Goal: Book appointment/travel/reservation

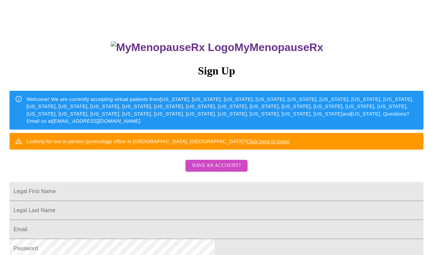
click at [212, 170] on span "Have an account?" at bounding box center [216, 165] width 49 height 8
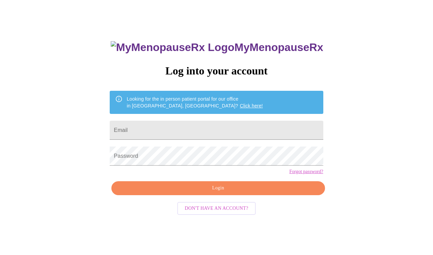
scroll to position [7, 0]
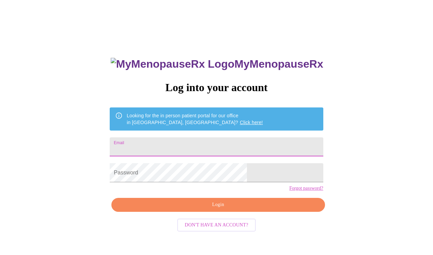
type input "bridgetk02@yahoo.com"
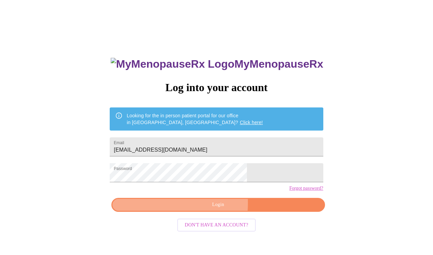
click at [184, 209] on span "Login" at bounding box center [218, 204] width 198 height 8
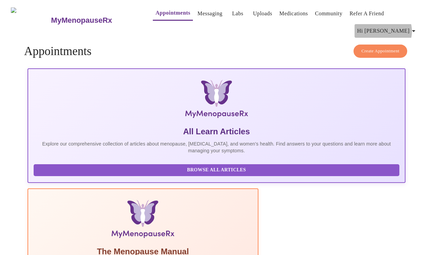
click at [412, 27] on icon "button" at bounding box center [414, 31] width 8 height 8
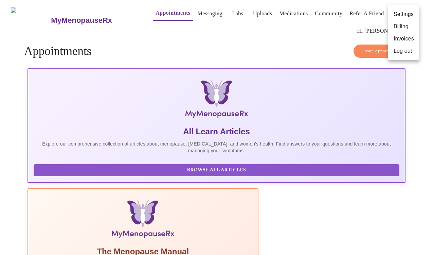
click at [403, 28] on li "Billing" at bounding box center [403, 26] width 31 height 12
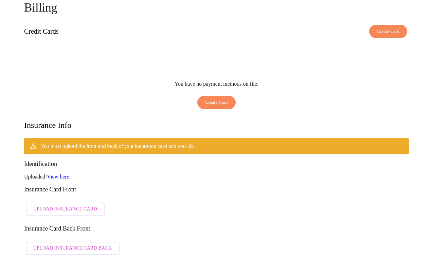
scroll to position [42, 0]
click at [75, 205] on span "Upload Insurance Card" at bounding box center [65, 209] width 64 height 8
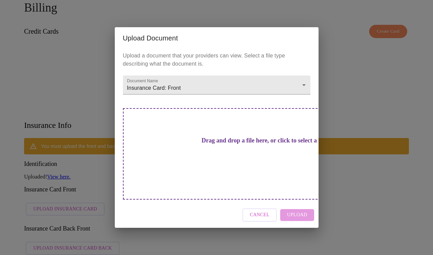
click at [238, 144] on h3 "Drag and drop a file here, or click to select a file" at bounding box center [265, 140] width 188 height 7
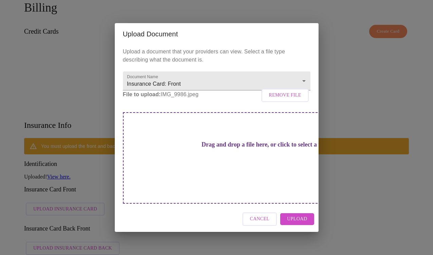
click at [155, 97] on strong "File to upload:" at bounding box center [142, 94] width 38 height 6
click at [169, 99] on p "File to upload: IMG_9986.jpeg Remove File" at bounding box center [217, 94] width 188 height 8
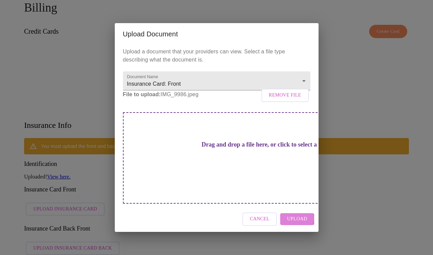
click at [295, 215] on span "Upload" at bounding box center [297, 219] width 20 height 8
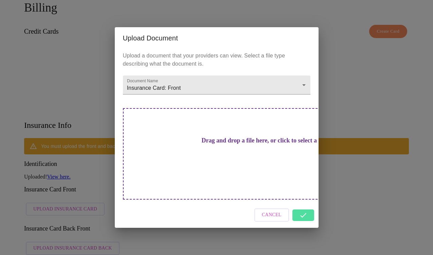
click at [305, 209] on div "Cancel" at bounding box center [217, 214] width 204 height 25
click at [305, 205] on div "Cancel" at bounding box center [217, 214] width 204 height 25
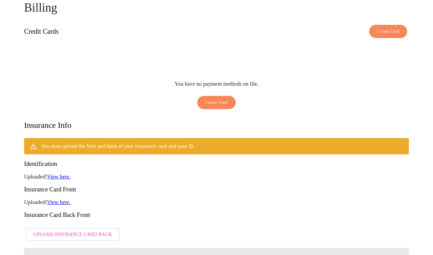
click at [62, 199] on link "View here." at bounding box center [58, 202] width 23 height 6
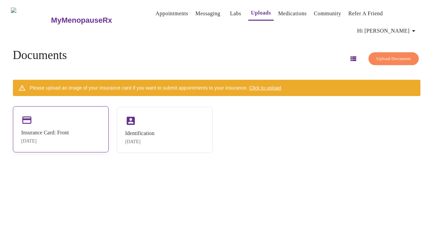
click at [63, 130] on div "Insurance Card: Front" at bounding box center [45, 133] width 48 height 6
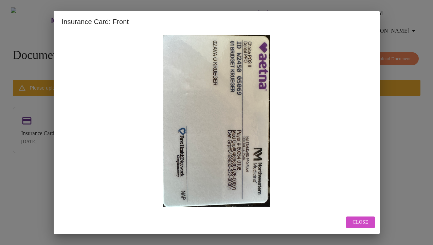
click at [363, 218] on span "Close" at bounding box center [361, 222] width 16 height 8
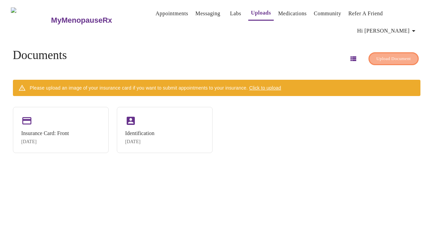
click at [377, 55] on span "Upload Document" at bounding box center [393, 59] width 34 height 8
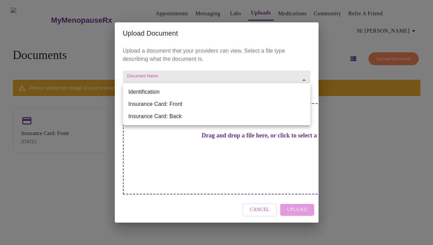
click at [205, 95] on body "MyMenopauseRx Appointments Messaging Labs Uploads Medications Community Refer a…" at bounding box center [217, 125] width 428 height 245
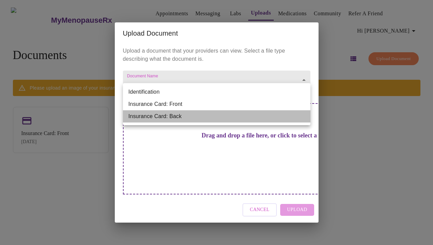
click at [171, 117] on li "Insurance Card: Back" at bounding box center [217, 116] width 188 height 12
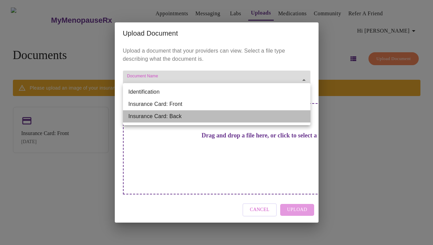
type input "Insurance Card: Back"
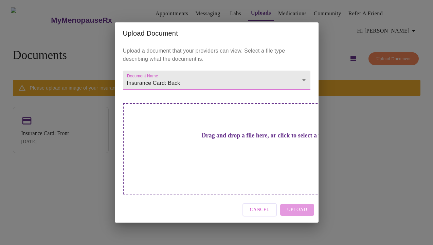
click at [212, 139] on h3 "Drag and drop a file here, or click to select a file" at bounding box center [265, 135] width 188 height 7
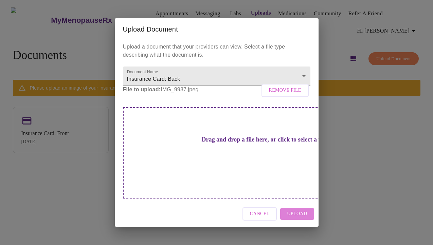
click at [308, 208] on button "Upload" at bounding box center [297, 214] width 34 height 12
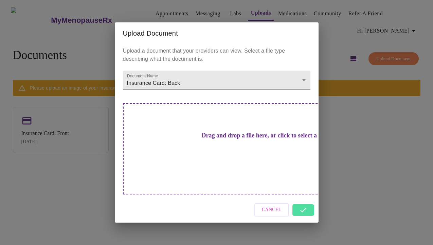
click at [307, 199] on div "Cancel" at bounding box center [217, 209] width 204 height 25
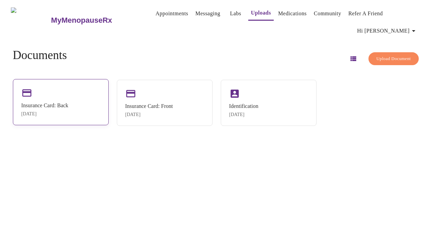
click at [76, 87] on div "Insurance Card: Back [DATE]" at bounding box center [61, 102] width 96 height 46
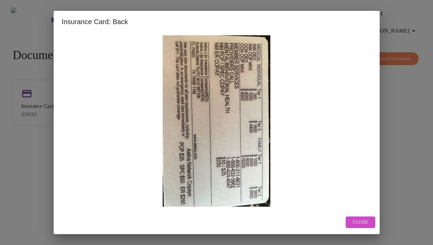
click at [362, 222] on span "Close" at bounding box center [361, 222] width 16 height 8
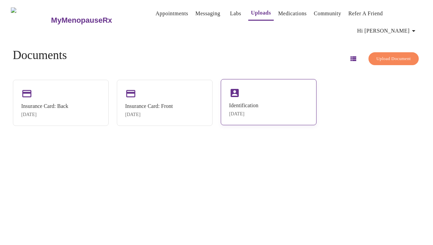
click at [284, 94] on div "Identification [DATE]" at bounding box center [269, 102] width 96 height 46
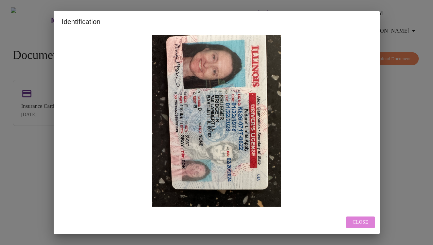
click at [361, 222] on span "Close" at bounding box center [361, 222] width 16 height 8
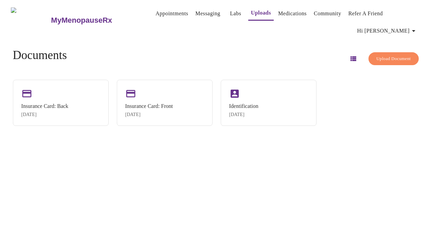
click at [376, 55] on span "Upload Document" at bounding box center [393, 59] width 34 height 8
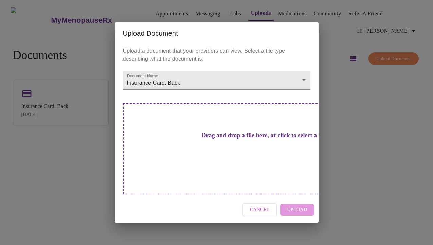
click at [221, 139] on h3 "Drag and drop a file here, or click to select a file" at bounding box center [265, 135] width 188 height 7
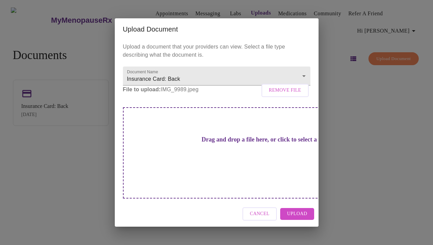
click at [304, 210] on span "Upload" at bounding box center [297, 214] width 20 height 8
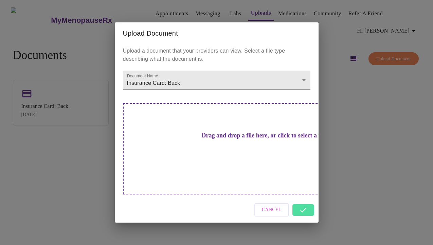
click at [255, 197] on div "Cancel" at bounding box center [217, 209] width 204 height 25
click at [261, 203] on button "Cancel" at bounding box center [271, 209] width 35 height 13
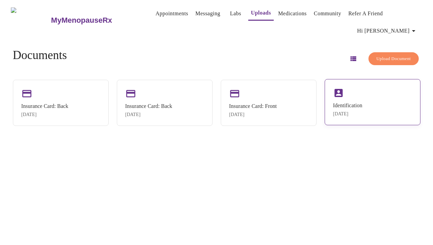
click at [342, 103] on div "Identification" at bounding box center [347, 106] width 29 height 6
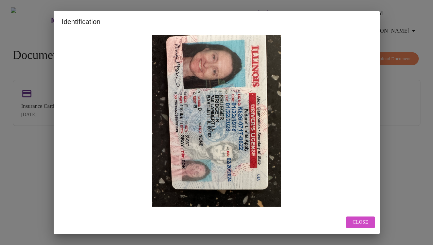
click at [361, 224] on span "Close" at bounding box center [361, 222] width 16 height 8
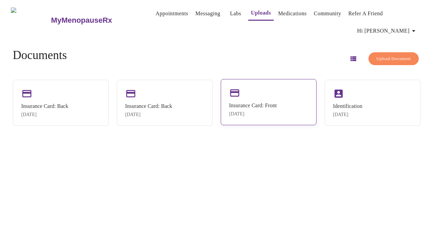
click at [256, 103] on div "Insurance Card: Front" at bounding box center [253, 106] width 48 height 6
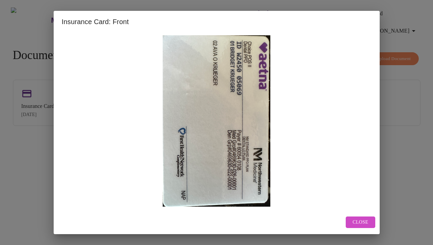
click at [353, 221] on span "Close" at bounding box center [361, 222] width 16 height 8
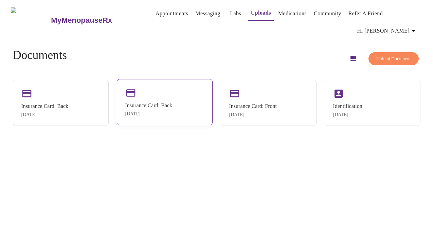
click at [165, 103] on div "Insurance Card: Back [DATE]" at bounding box center [148, 110] width 47 height 14
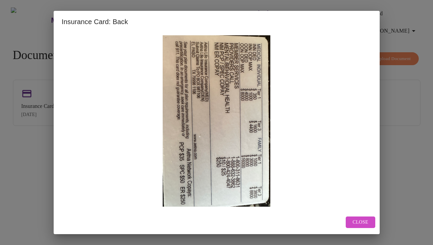
click at [355, 222] on span "Close" at bounding box center [361, 222] width 16 height 8
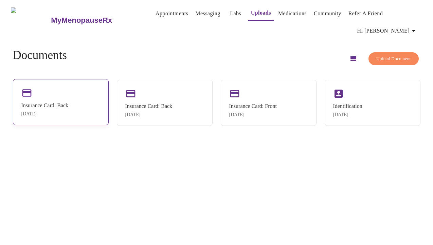
click at [61, 103] on div "Insurance Card: Back" at bounding box center [44, 106] width 47 height 6
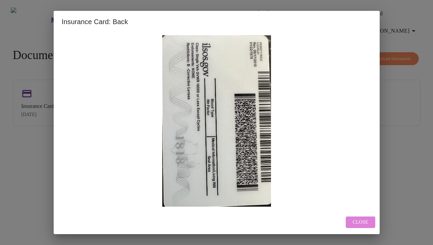
click at [357, 220] on span "Close" at bounding box center [361, 222] width 16 height 8
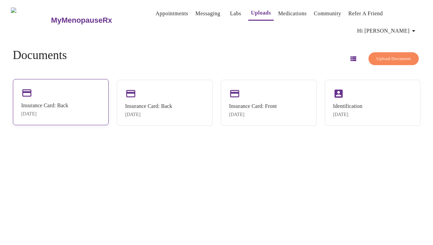
click at [31, 89] on icon at bounding box center [26, 92] width 9 height 7
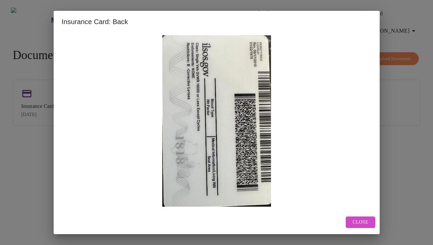
click at [358, 218] on span "Close" at bounding box center [361, 222] width 16 height 8
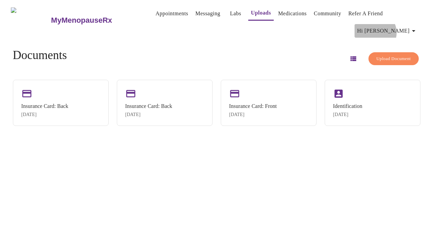
click at [404, 26] on span "Hi [PERSON_NAME]" at bounding box center [387, 31] width 60 height 10
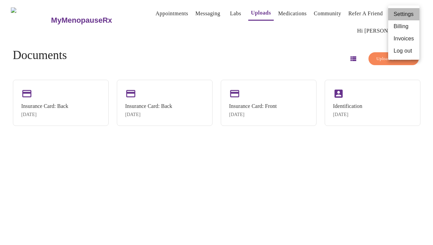
click at [404, 13] on li "Settings" at bounding box center [403, 14] width 31 height 12
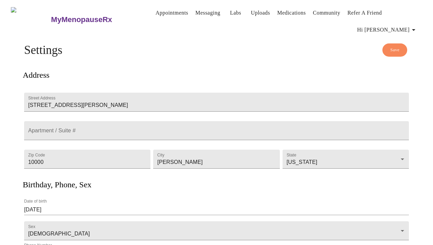
click at [398, 46] on span "Save" at bounding box center [394, 50] width 9 height 8
click at [160, 15] on link "Appointments" at bounding box center [172, 13] width 33 height 10
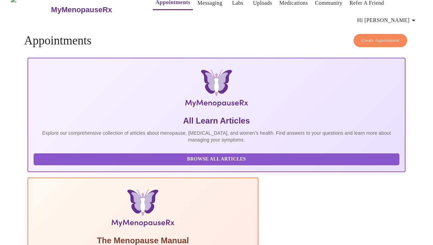
scroll to position [10, 0]
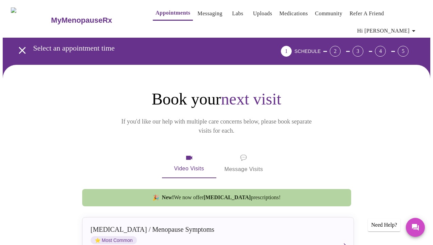
click at [174, 195] on strong "New!" at bounding box center [168, 198] width 12 height 6
click at [180, 154] on span "Video Visits" at bounding box center [189, 164] width 38 height 20
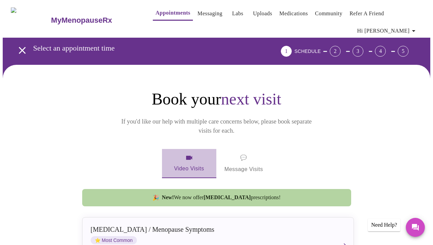
click at [180, 154] on span "Video Visits" at bounding box center [189, 164] width 38 height 20
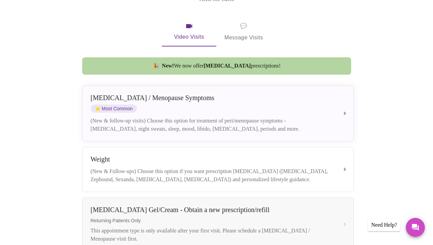
scroll to position [134, 0]
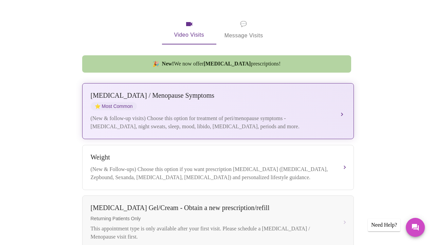
click at [153, 114] on div "(New & follow-up visits) Choose this option for treatment of peri/menopause sym…" at bounding box center [211, 122] width 241 height 16
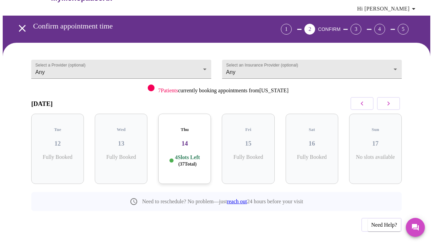
scroll to position [22, 0]
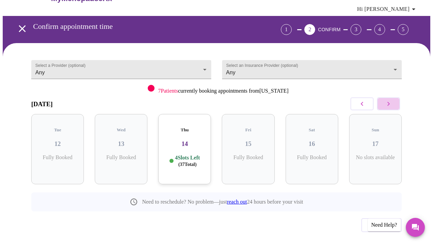
click at [388, 100] on icon "button" at bounding box center [389, 104] width 8 height 8
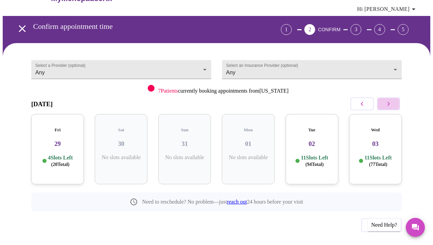
click at [388, 100] on icon "button" at bounding box center [389, 104] width 8 height 8
click at [134, 140] on h3 "05" at bounding box center [121, 143] width 42 height 7
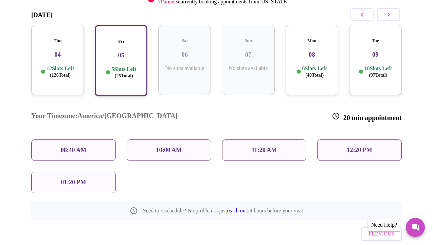
scroll to position [111, 0]
click at [317, 51] on h3 "08" at bounding box center [312, 54] width 42 height 7
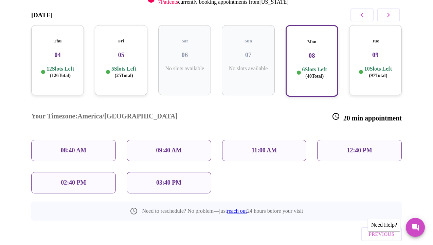
click at [378, 51] on h3 "09" at bounding box center [376, 54] width 42 height 7
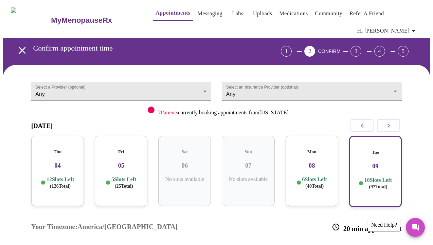
scroll to position [0, 0]
click at [404, 26] on span "Hi [PERSON_NAME]" at bounding box center [387, 31] width 60 height 10
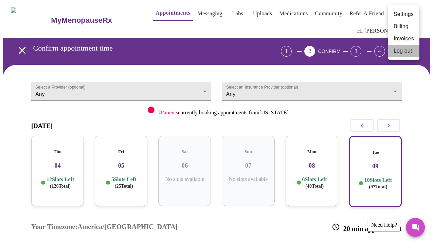
click at [399, 50] on li "Log out" at bounding box center [403, 51] width 31 height 12
